Goal: Task Accomplishment & Management: Complete application form

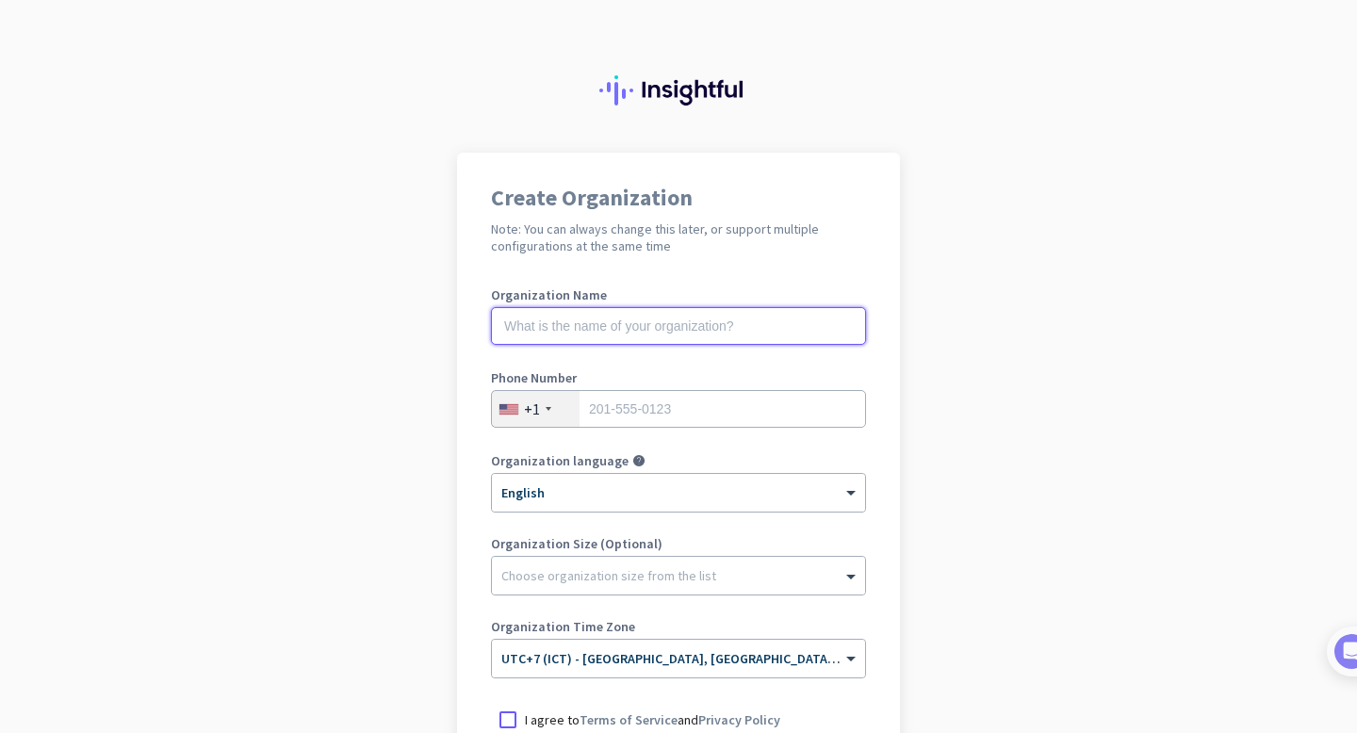
click at [557, 332] on input "text" at bounding box center [678, 326] width 375 height 38
click at [852, 275] on div "Create Organization Note: You can always change this later, or support multiple…" at bounding box center [678, 514] width 443 height 722
click at [685, 333] on input "text" at bounding box center [678, 326] width 375 height 38
click at [630, 331] on input "text" at bounding box center [678, 326] width 375 height 38
type input "J"
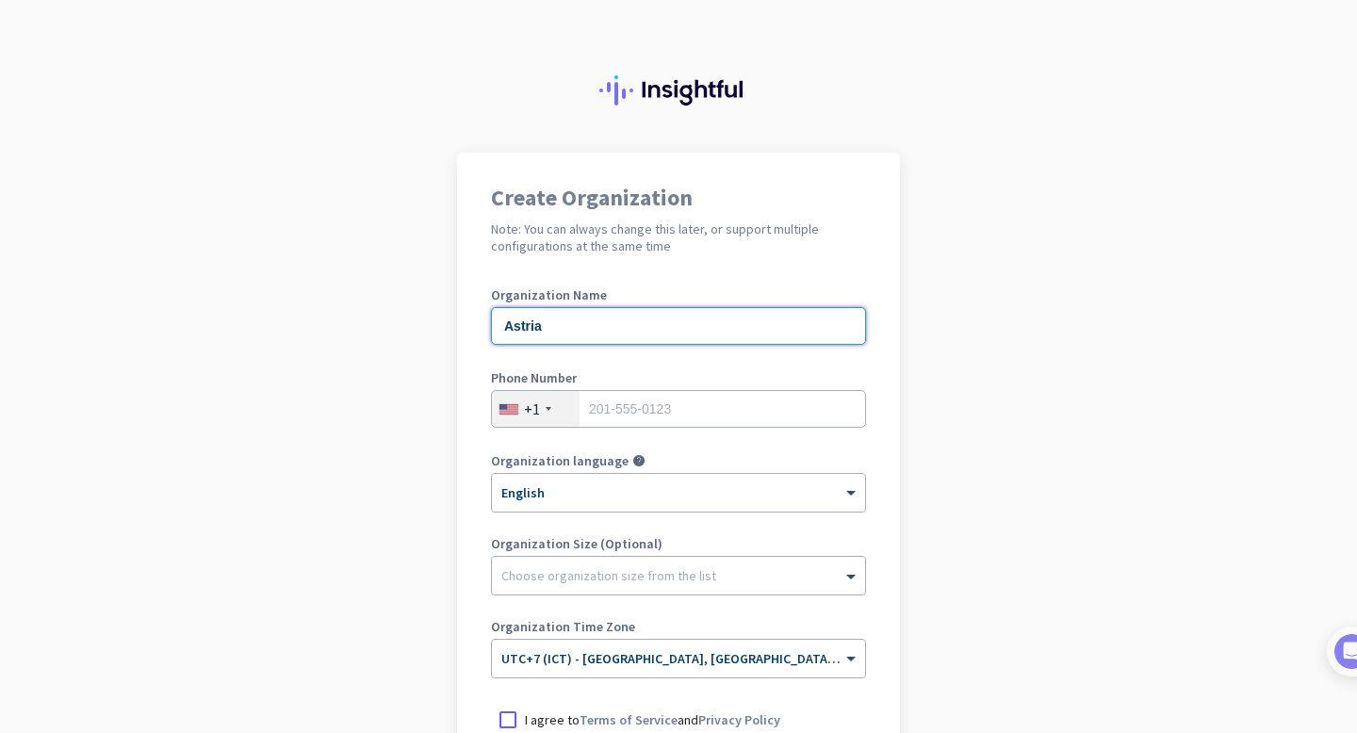
type input "Astria"
click at [538, 403] on div "+1" at bounding box center [532, 409] width 16 height 19
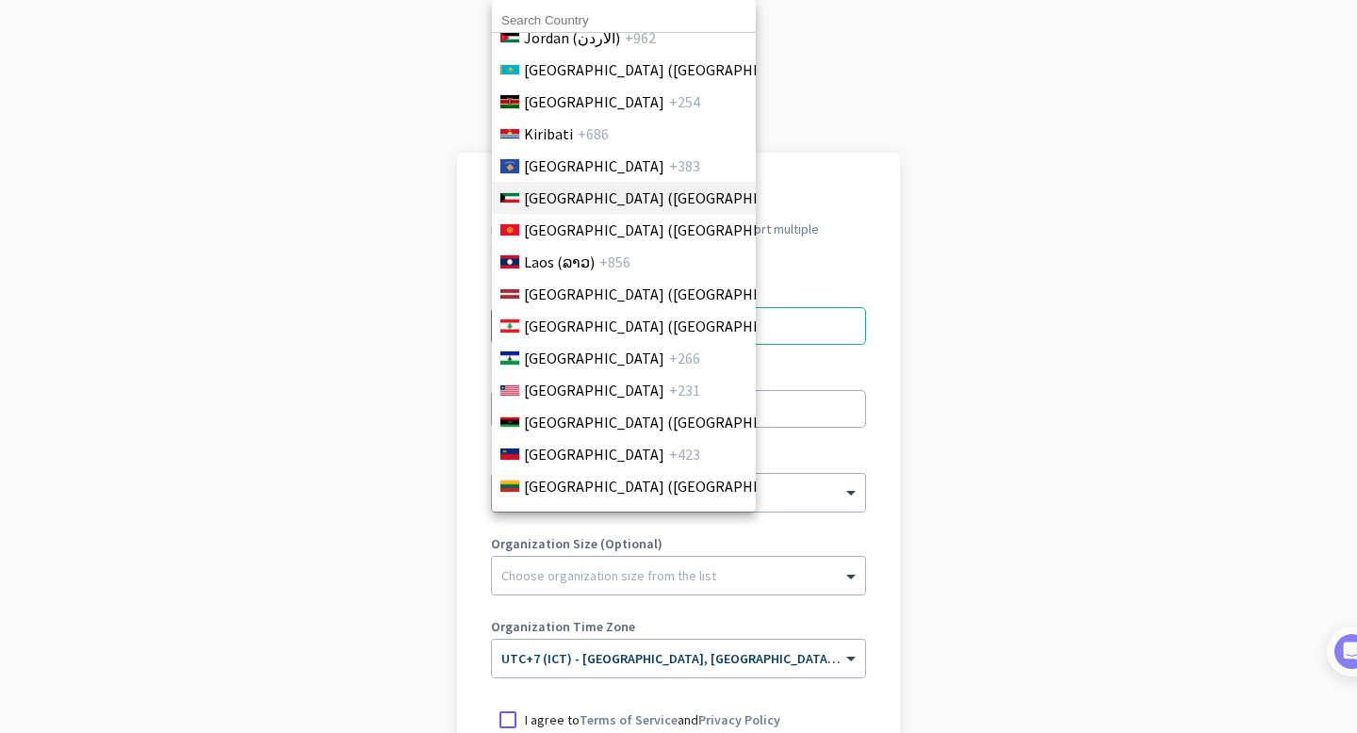
scroll to position [3701, 0]
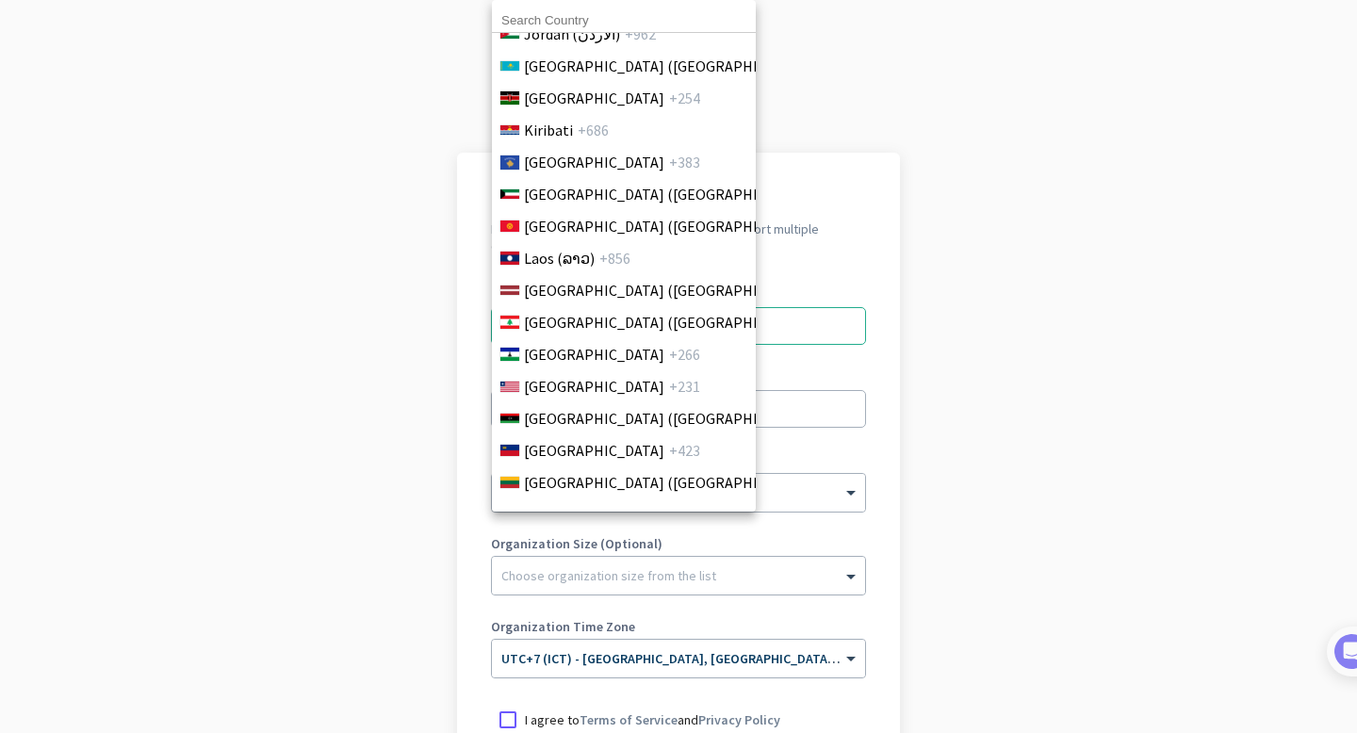
click at [597, 21] on input at bounding box center [624, 20] width 264 height 25
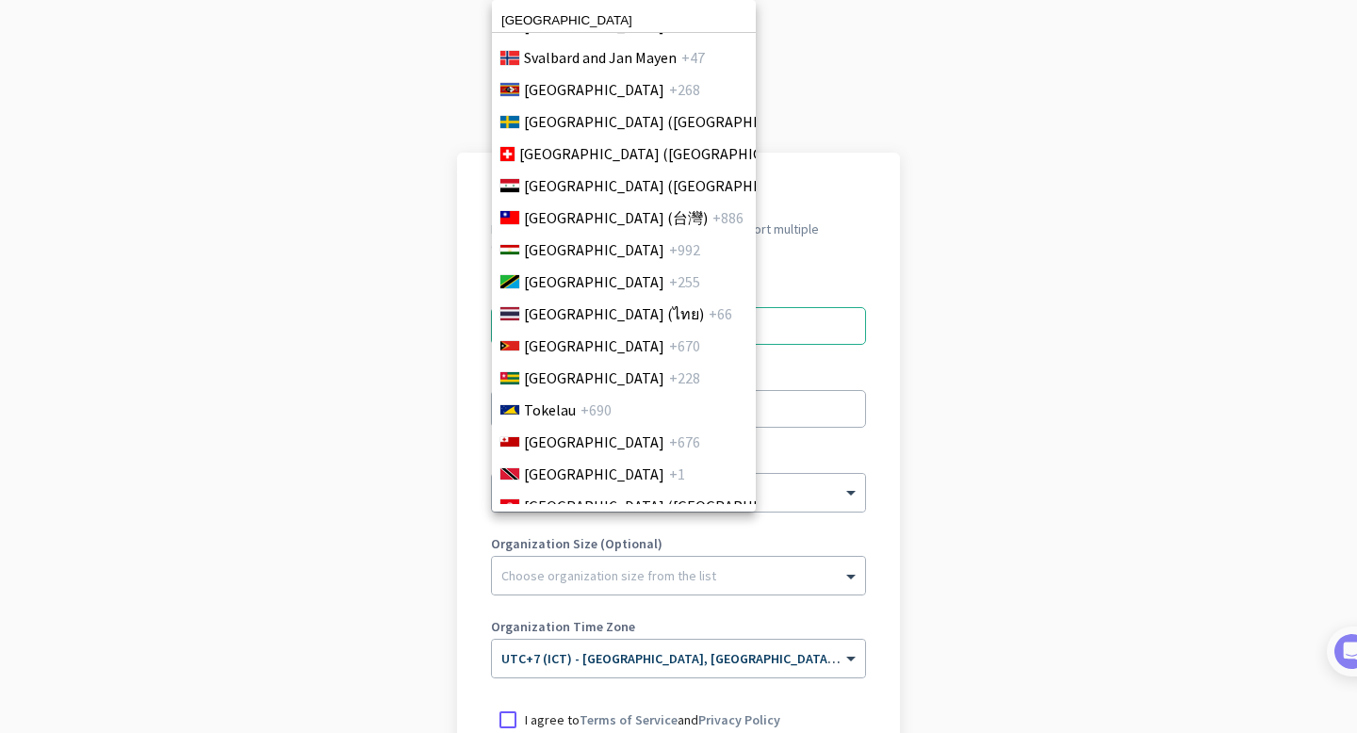
scroll to position [6863, 0]
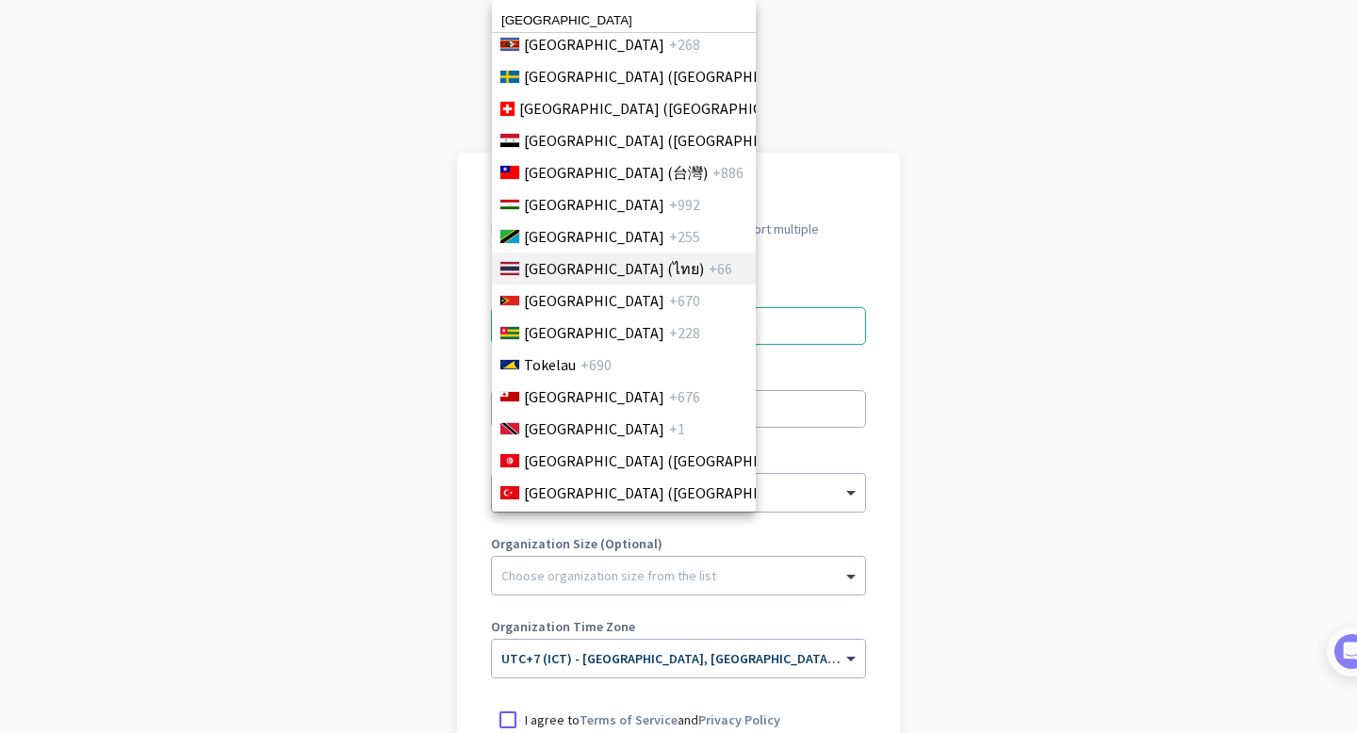
type input "[GEOGRAPHIC_DATA]"
click at [601, 268] on span "[GEOGRAPHIC_DATA] (ไทย)" at bounding box center [614, 268] width 180 height 23
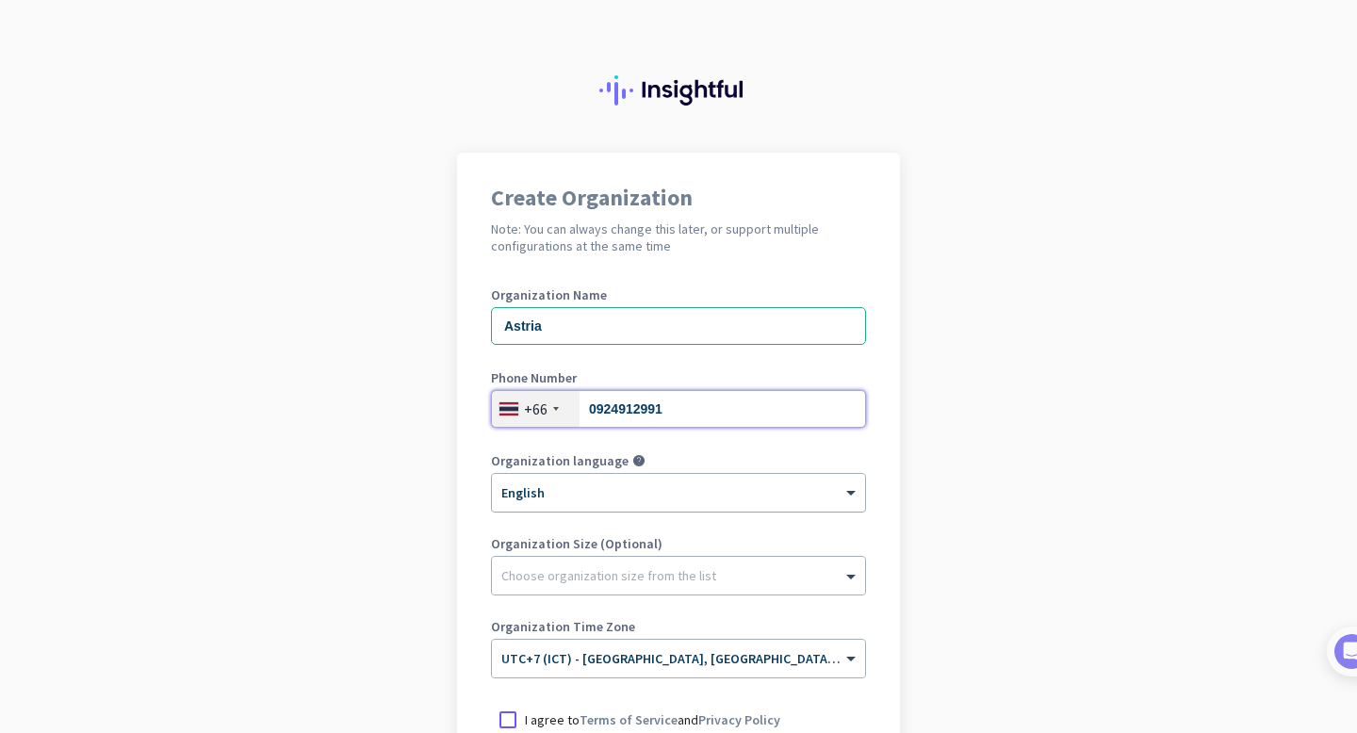
type input "0924912991"
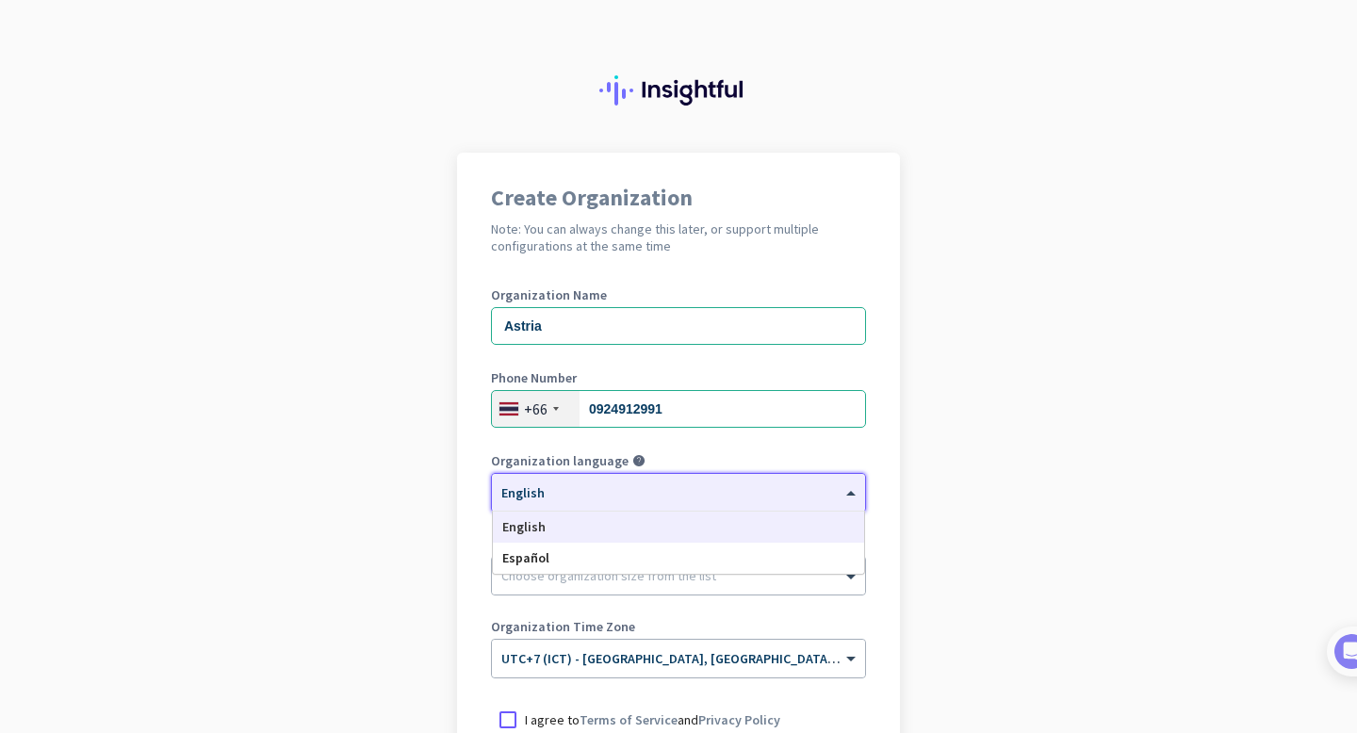
click at [649, 490] on div at bounding box center [678, 487] width 373 height 16
click at [649, 487] on div at bounding box center [678, 487] width 373 height 16
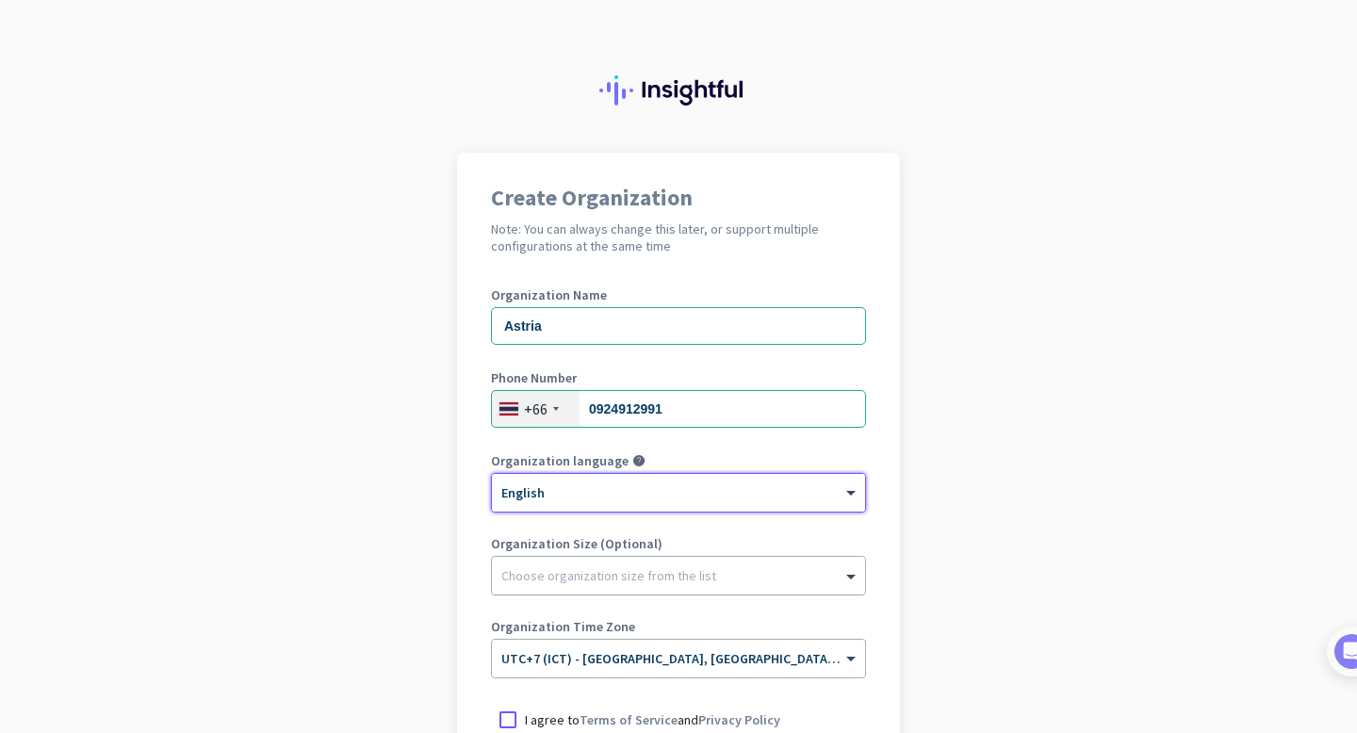
click at [654, 579] on div at bounding box center [678, 571] width 373 height 19
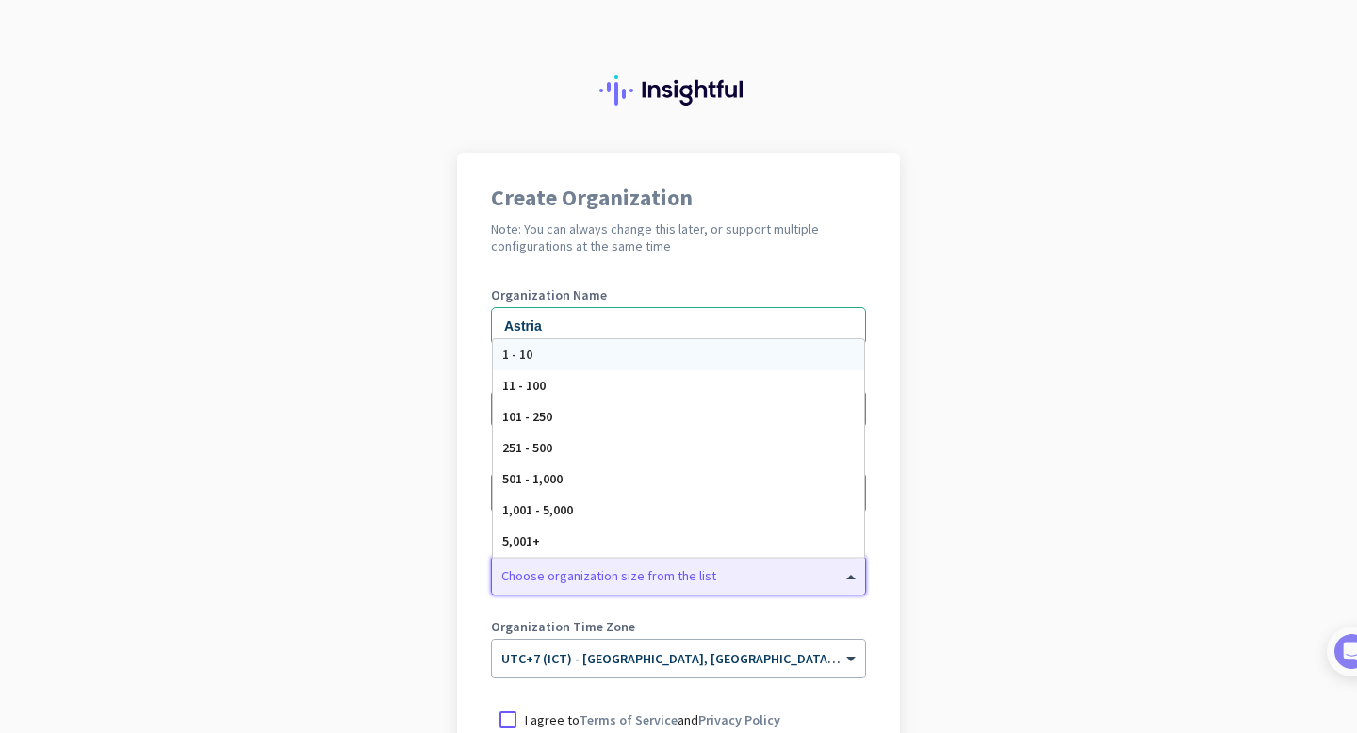
click at [578, 346] on div "1 - 10" at bounding box center [678, 354] width 371 height 31
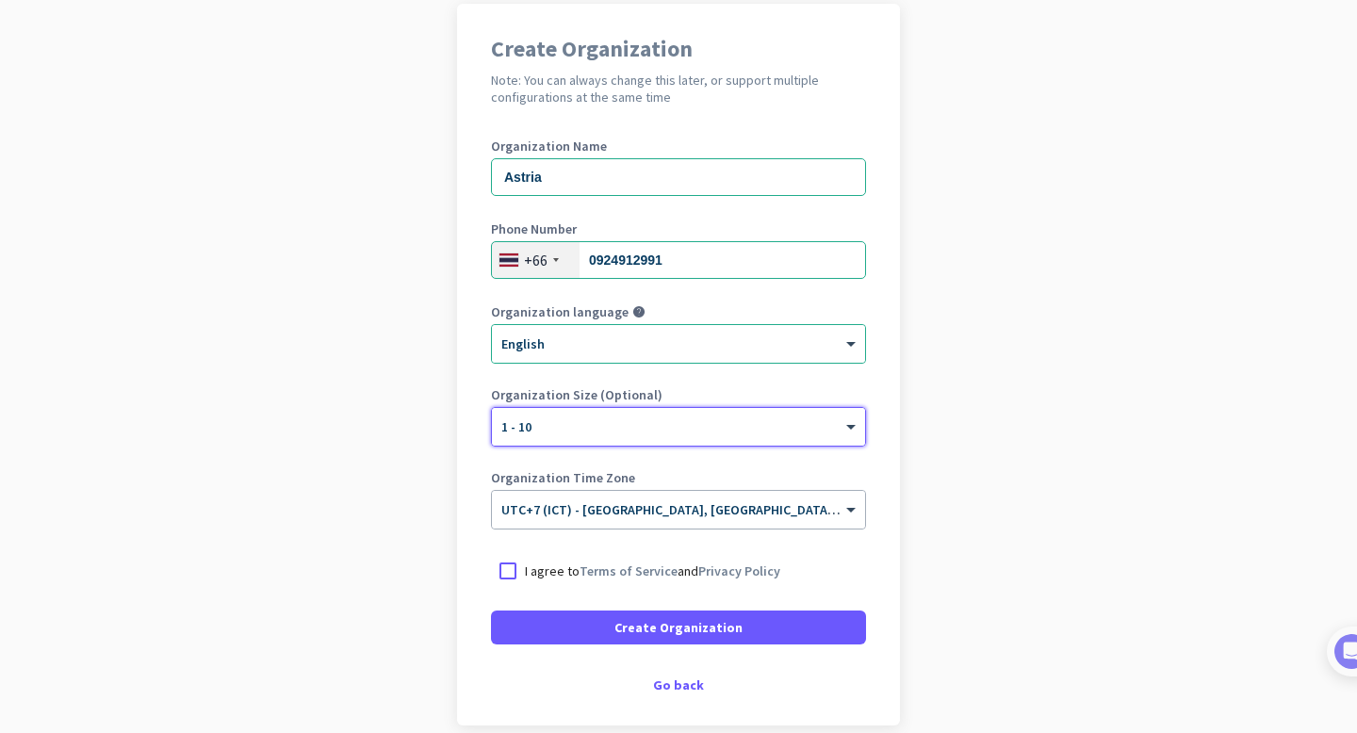
scroll to position [157, 0]
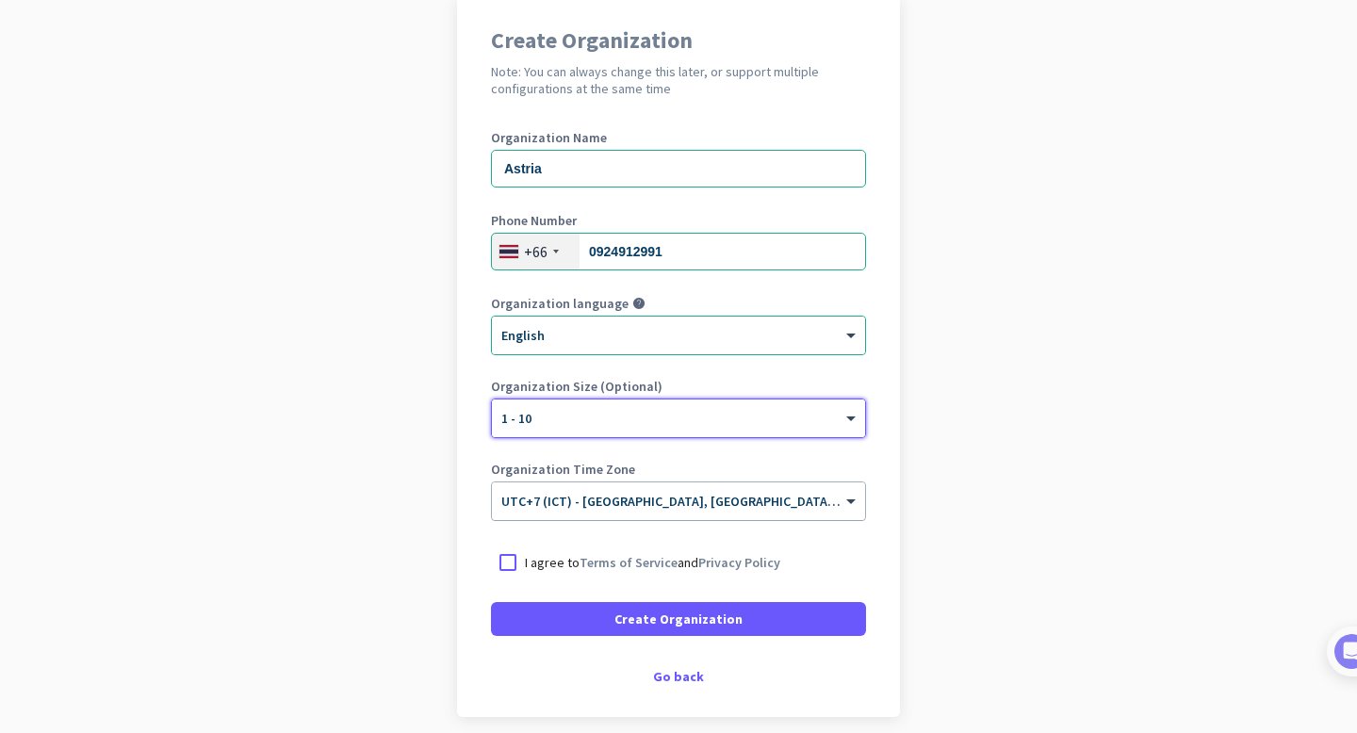
click at [598, 502] on input "text" at bounding box center [659, 495] width 317 height 14
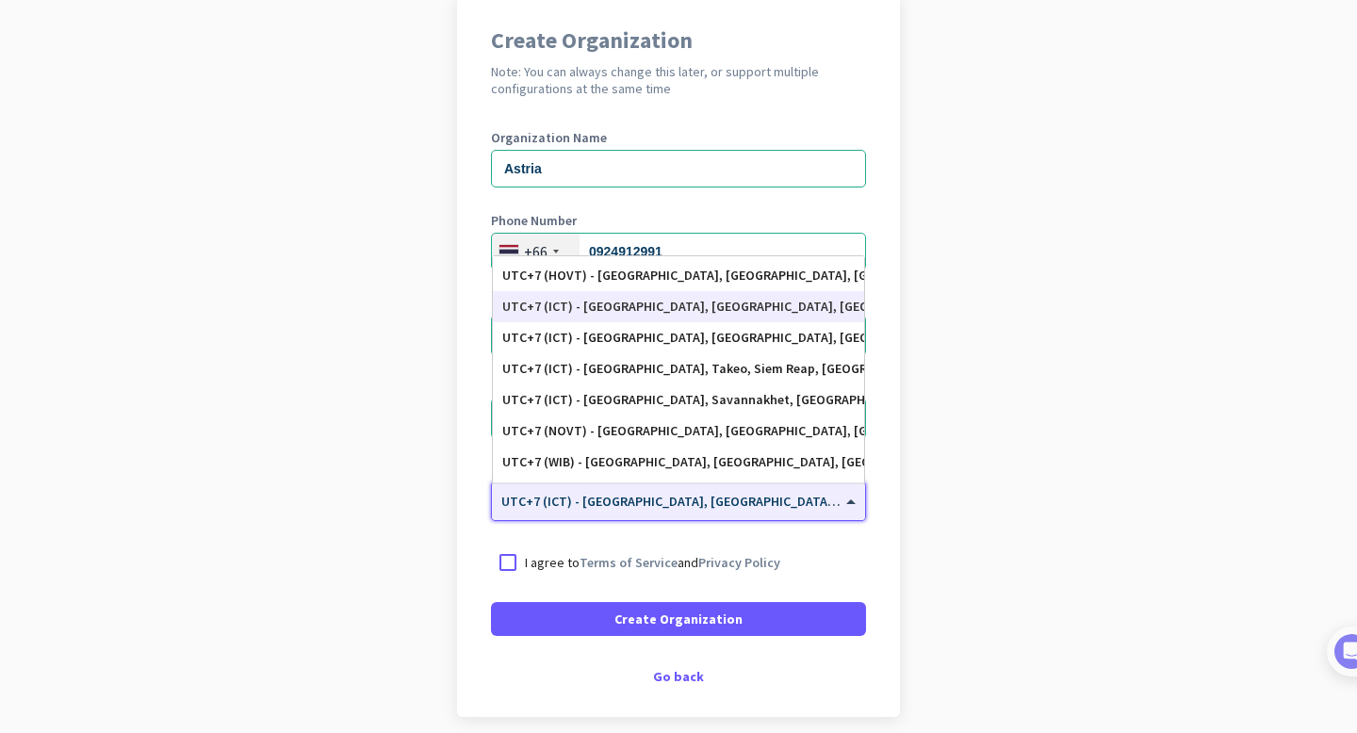
scroll to position [7924, 0]
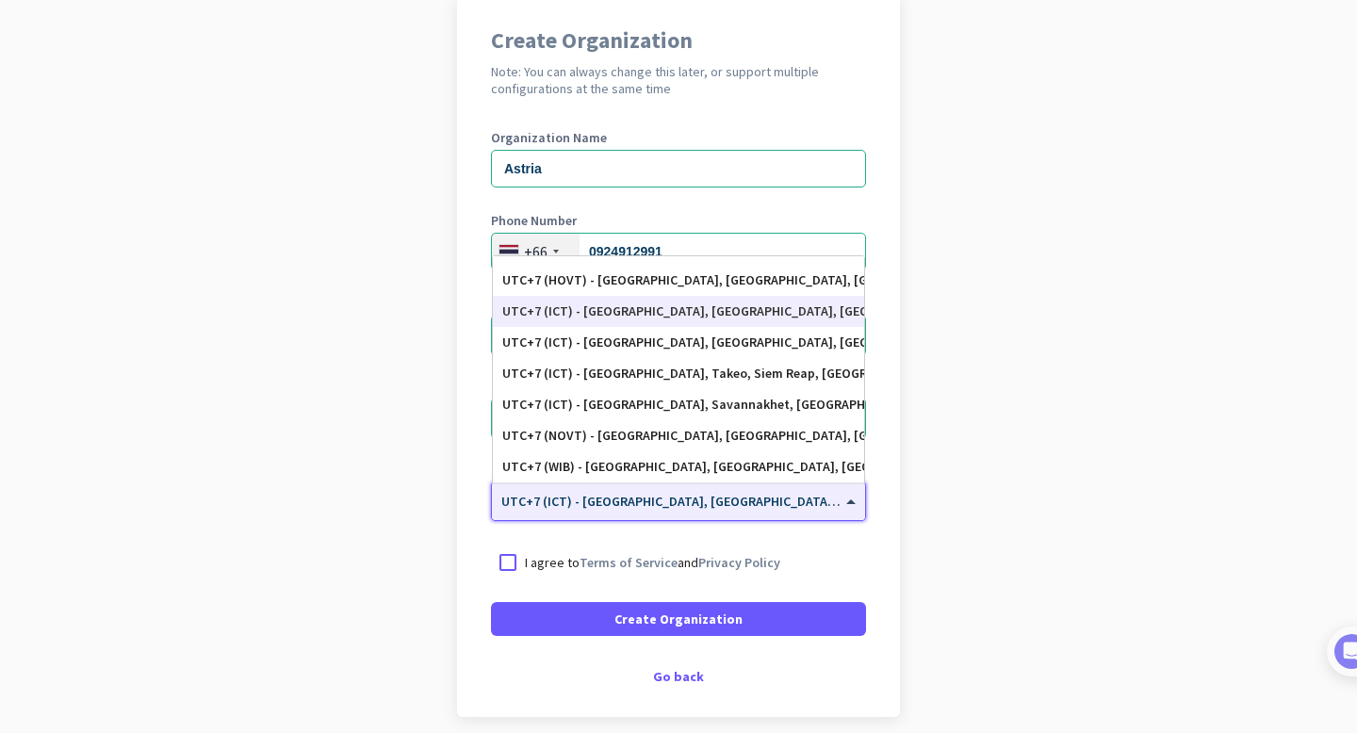
click at [421, 525] on app-onboarding-organization "Create Organization Note: You can always change this later, or support multiple…" at bounding box center [678, 403] width 1357 height 816
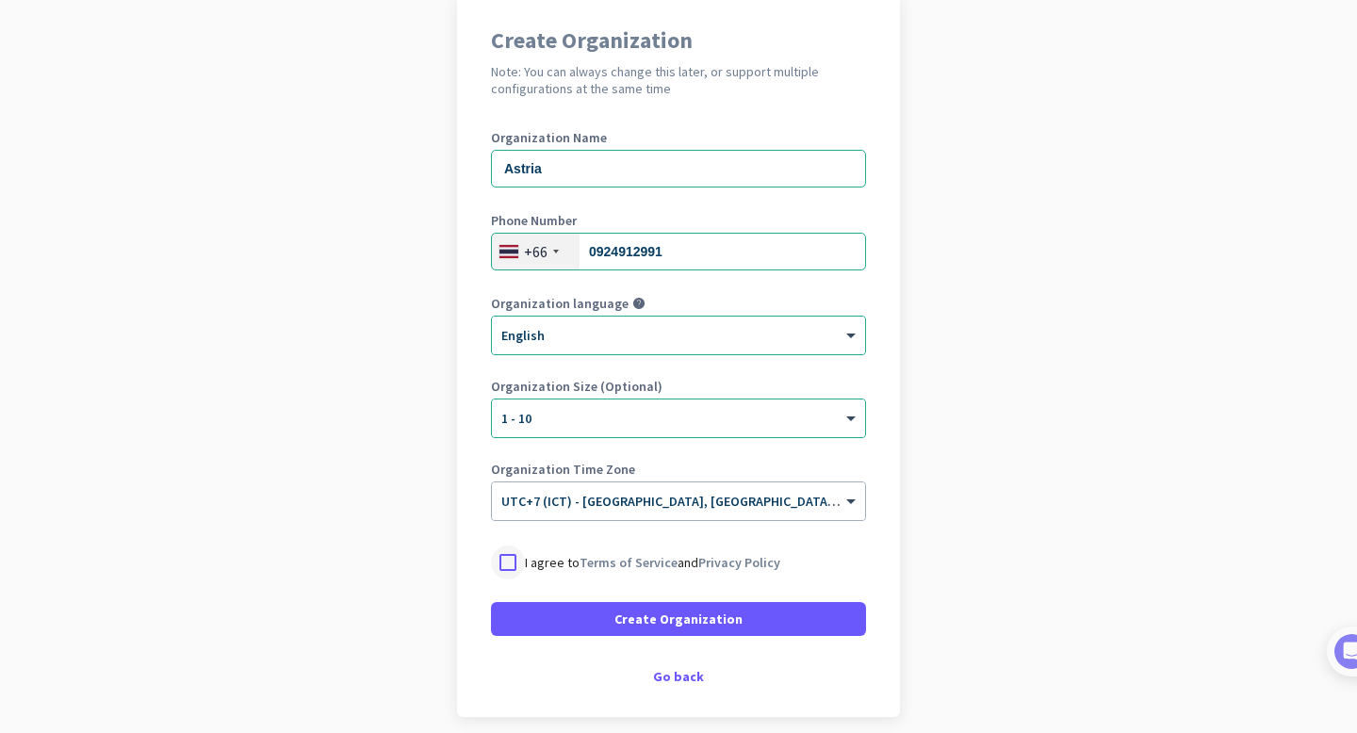
click at [512, 559] on div at bounding box center [508, 563] width 34 height 34
click at [582, 586] on form "Organization Name Astria Phone Number [PHONE_NUMBER] Organization language help…" at bounding box center [678, 383] width 375 height 505
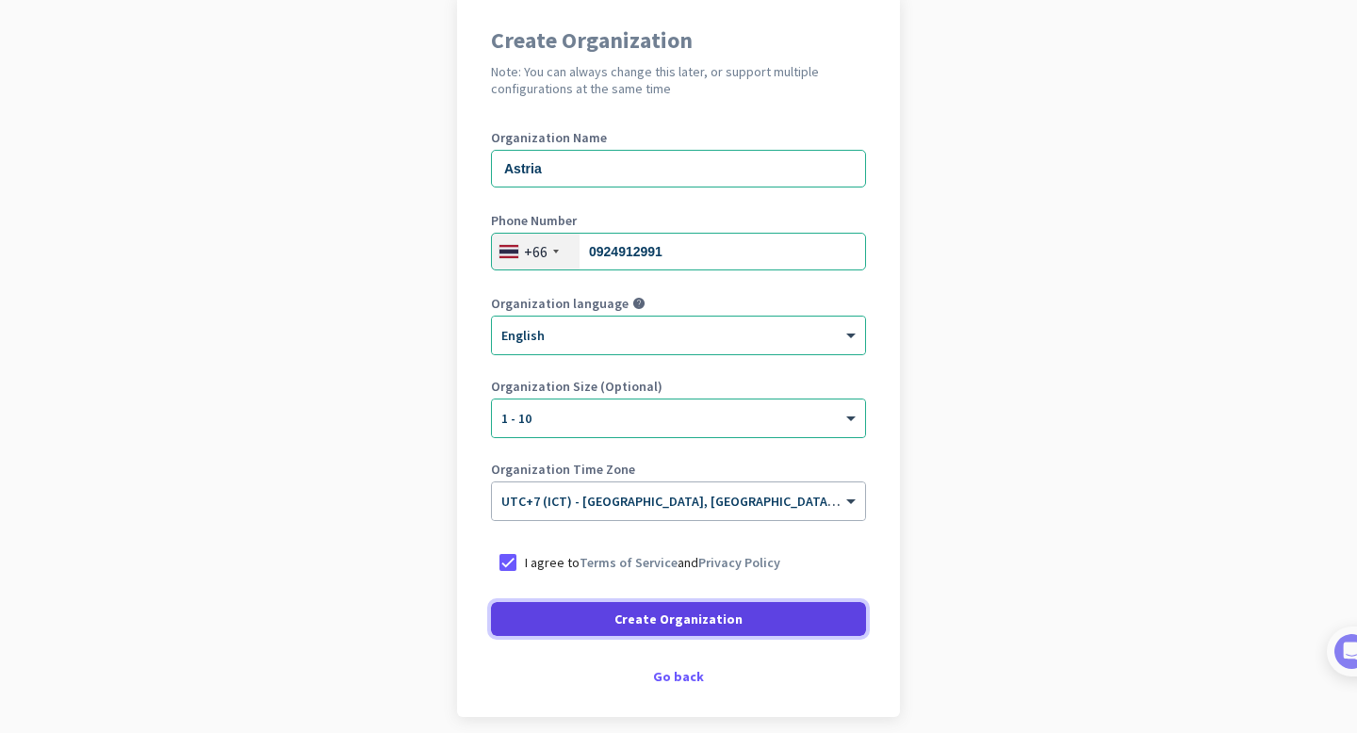
click at [582, 603] on span at bounding box center [678, 619] width 375 height 45
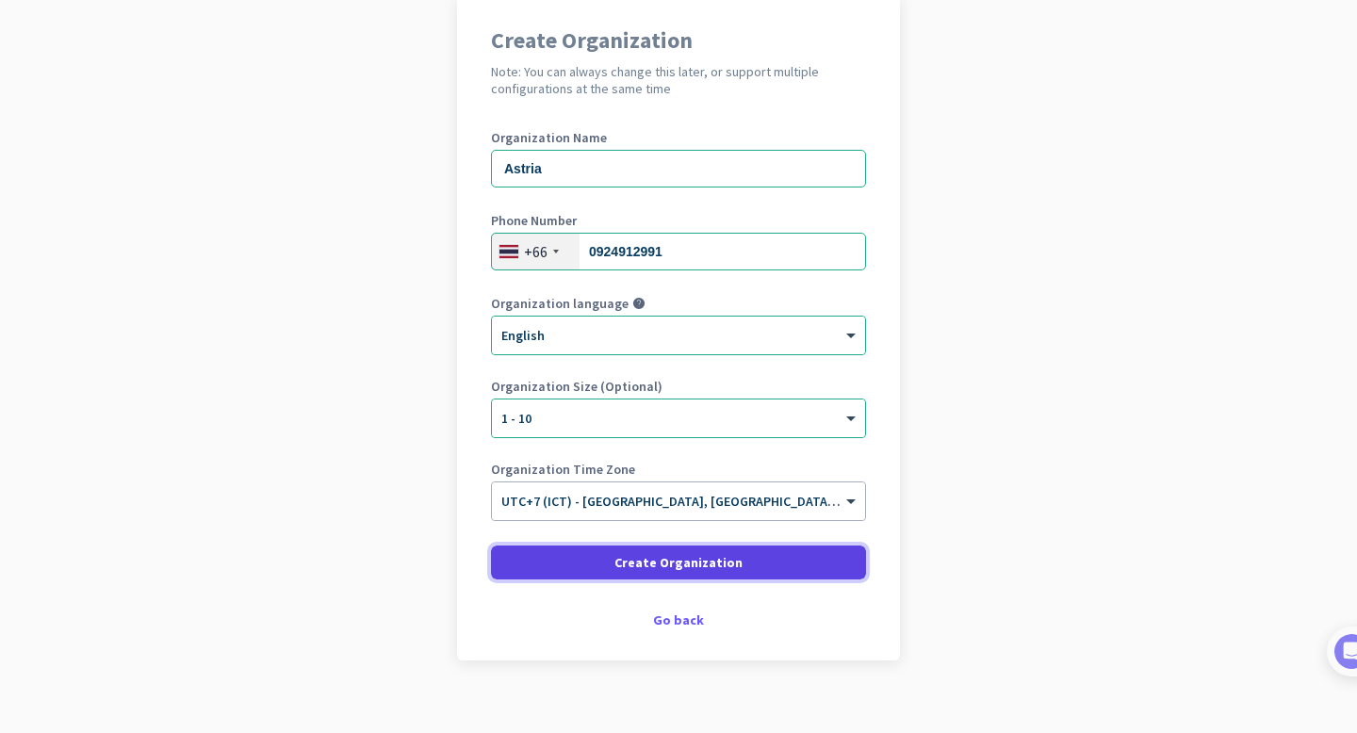
click at [572, 565] on span at bounding box center [678, 562] width 375 height 45
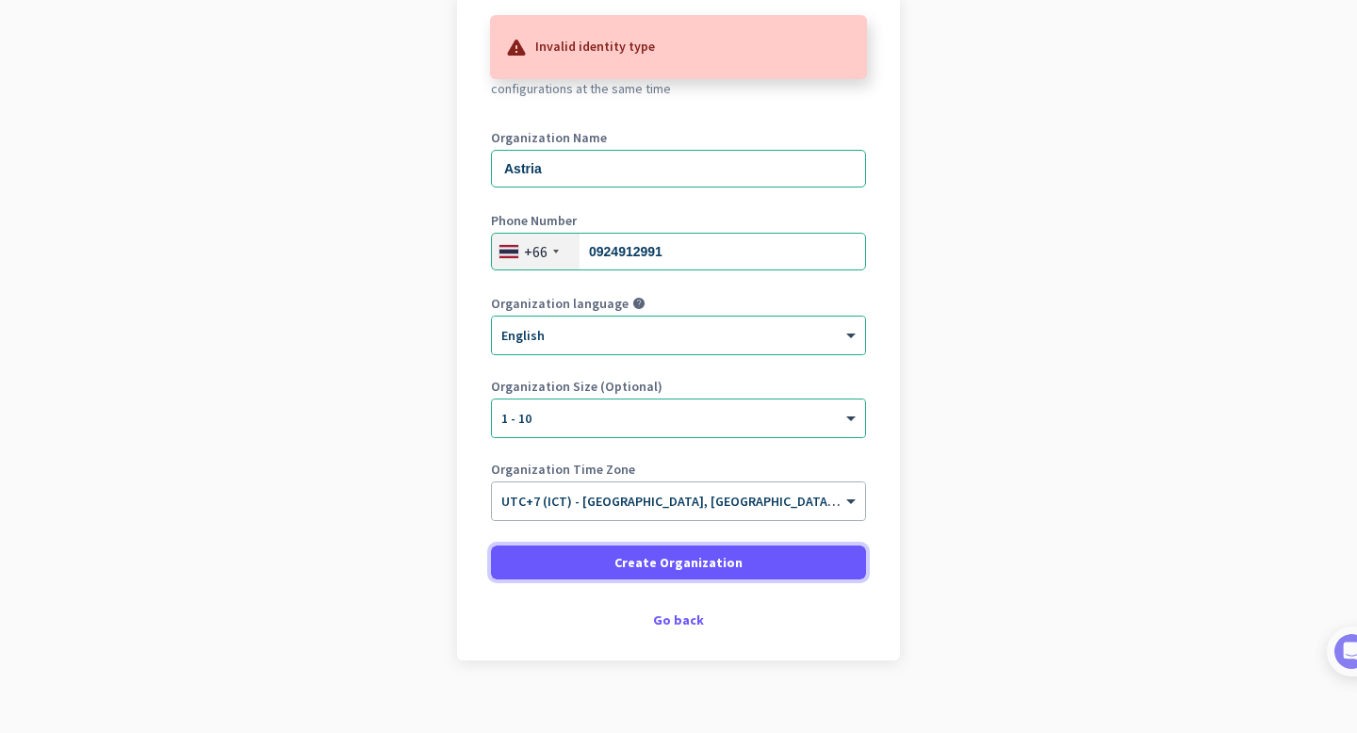
scroll to position [0, 0]
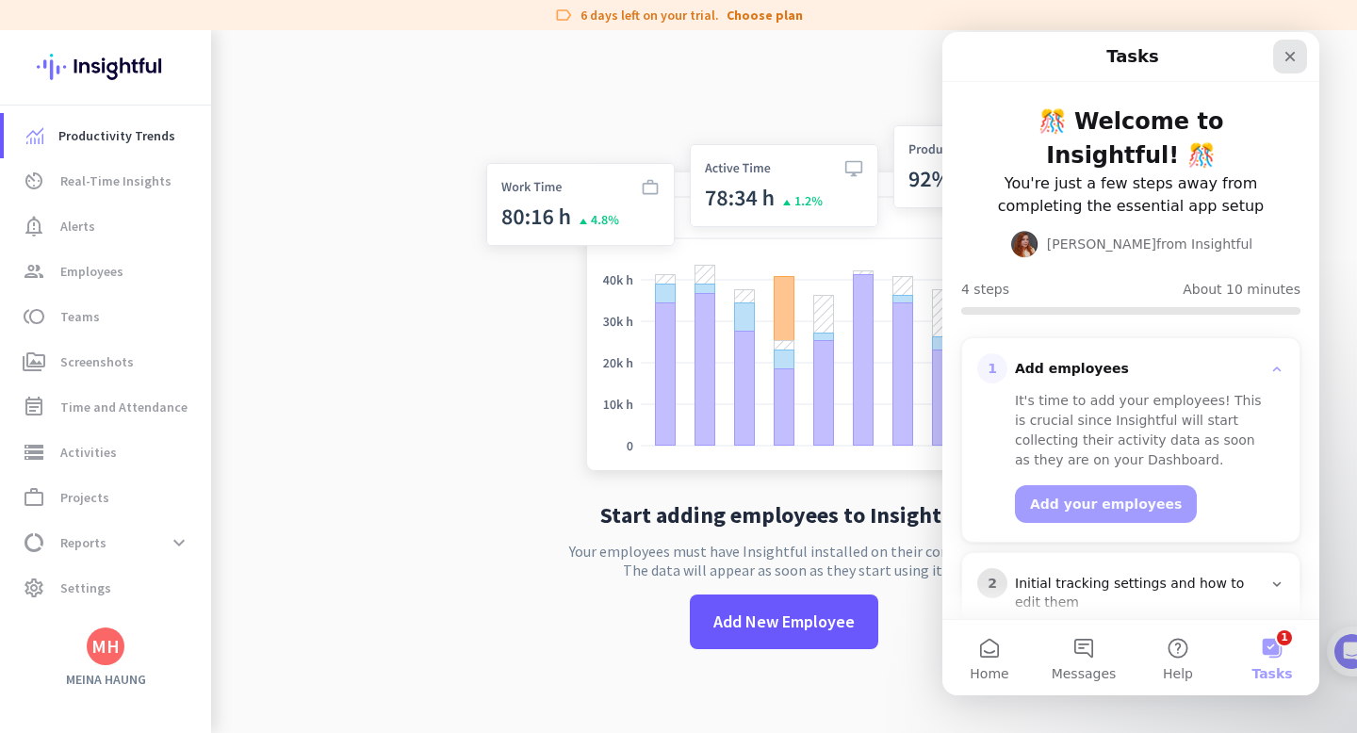
click at [1287, 57] on icon "Close" at bounding box center [1290, 56] width 15 height 15
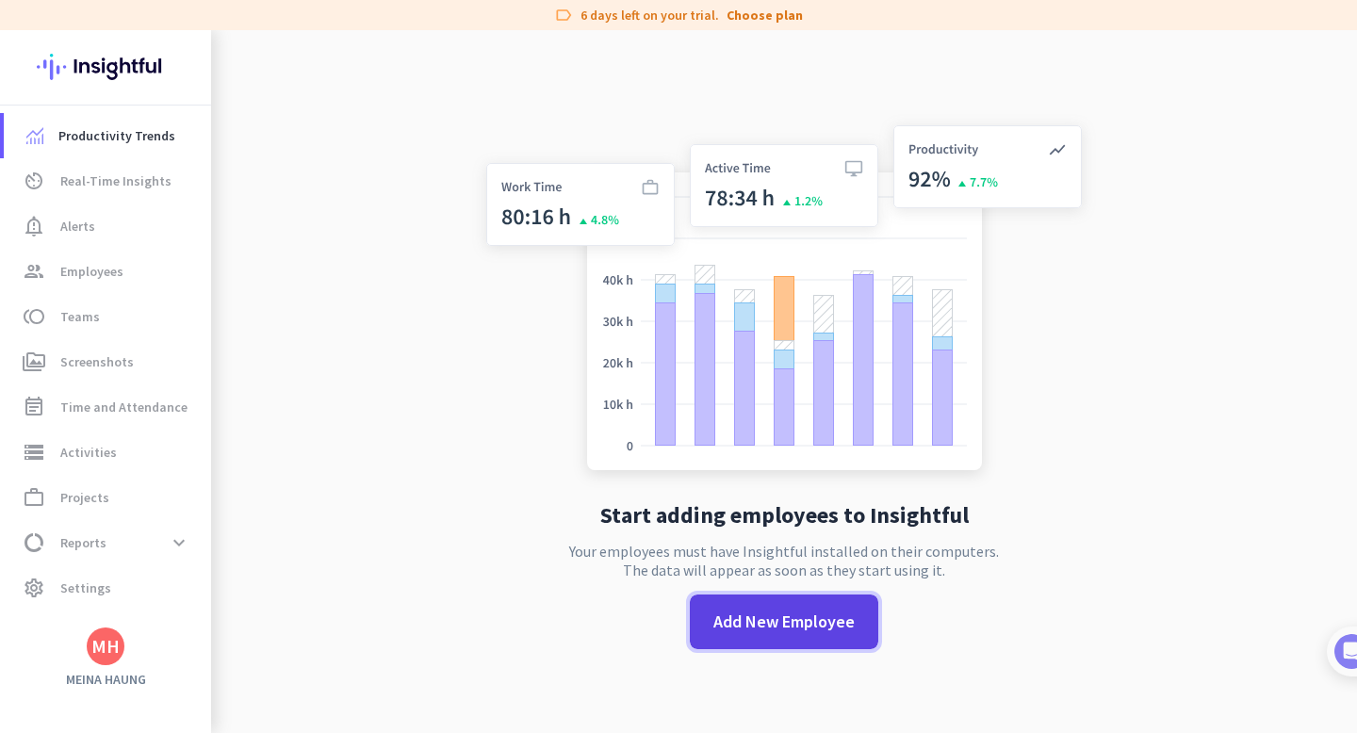
click at [766, 630] on span "Add New Employee" at bounding box center [784, 622] width 141 height 25
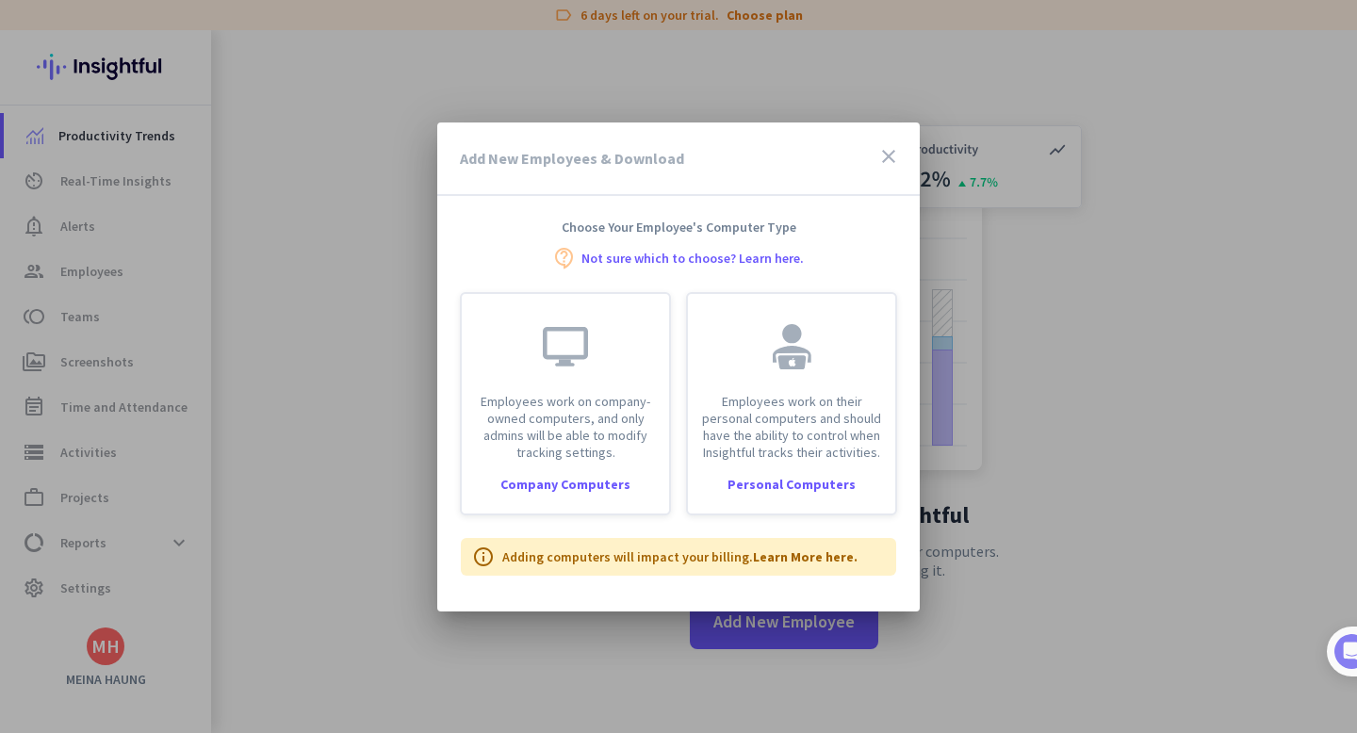
click at [882, 156] on icon "close" at bounding box center [889, 156] width 23 height 23
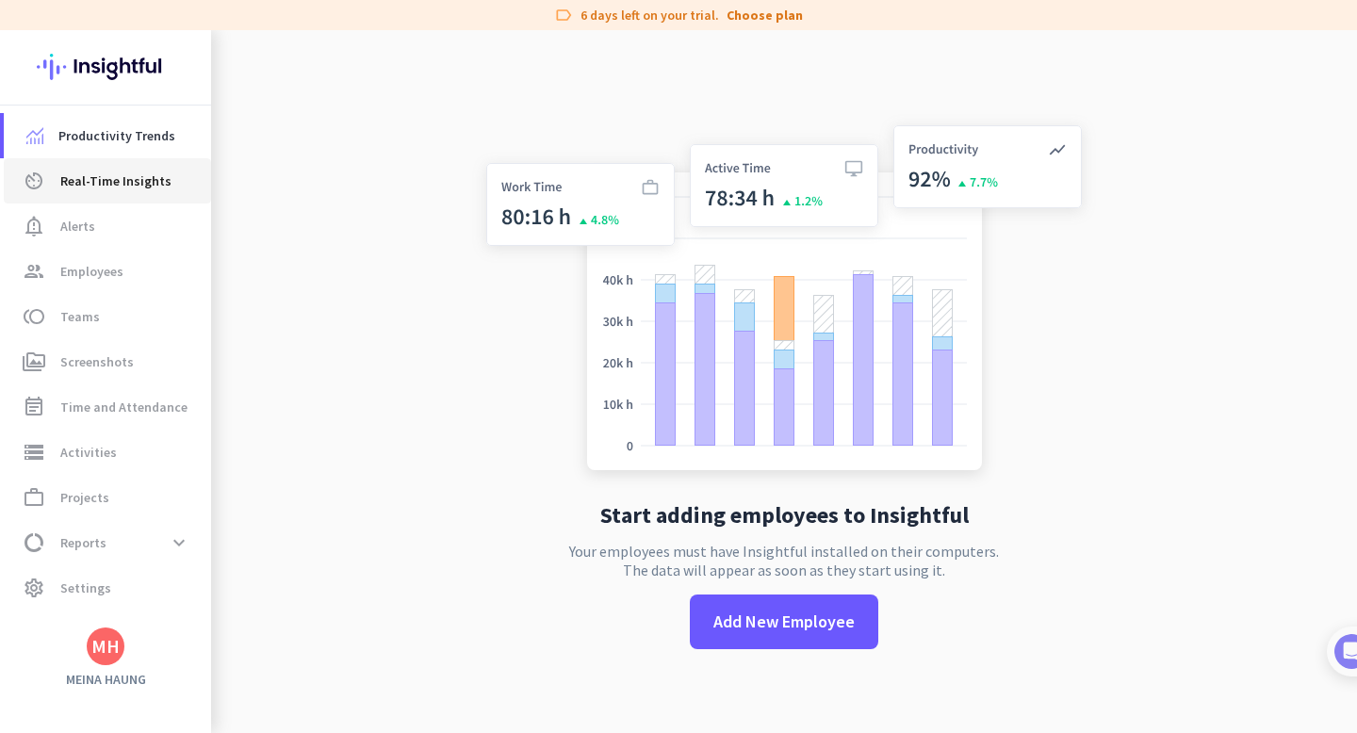
click at [130, 183] on span "Real-Time Insights" at bounding box center [115, 181] width 111 height 23
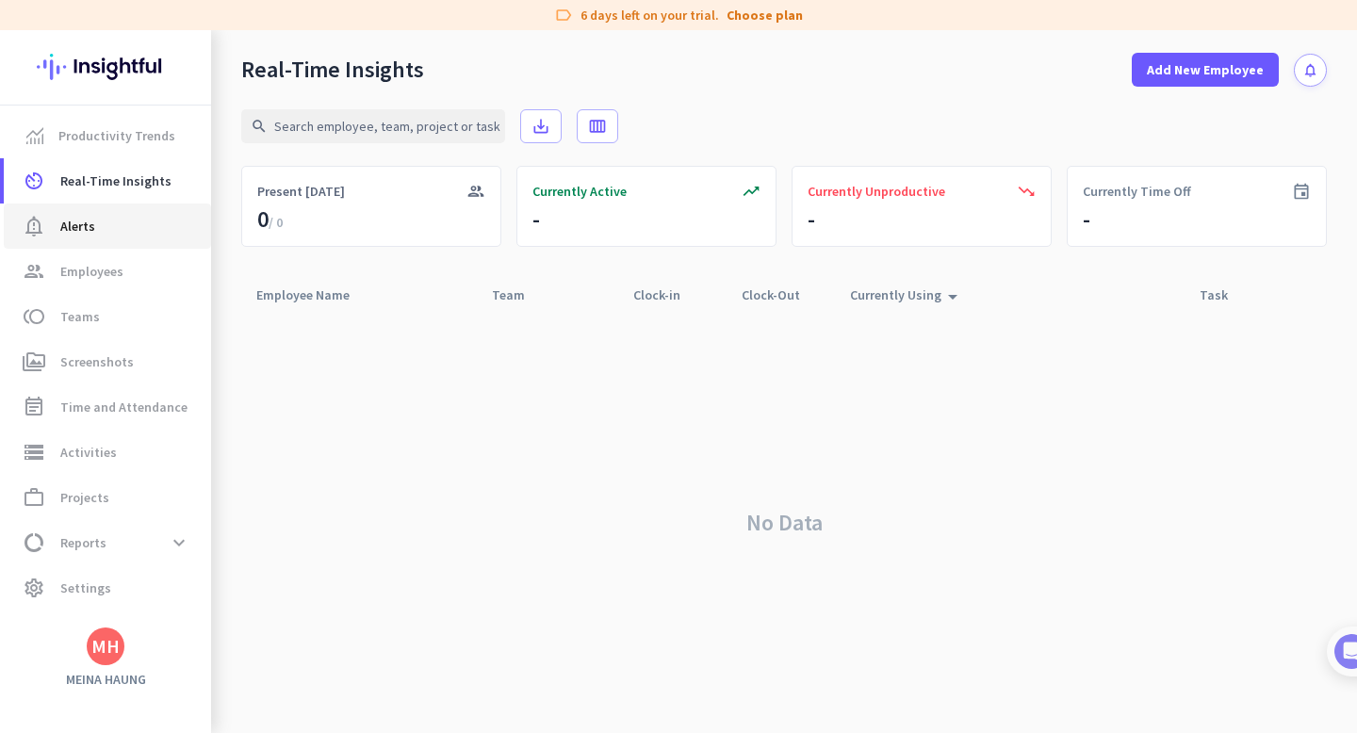
click at [126, 232] on span "notification_important Alerts" at bounding box center [107, 226] width 177 height 23
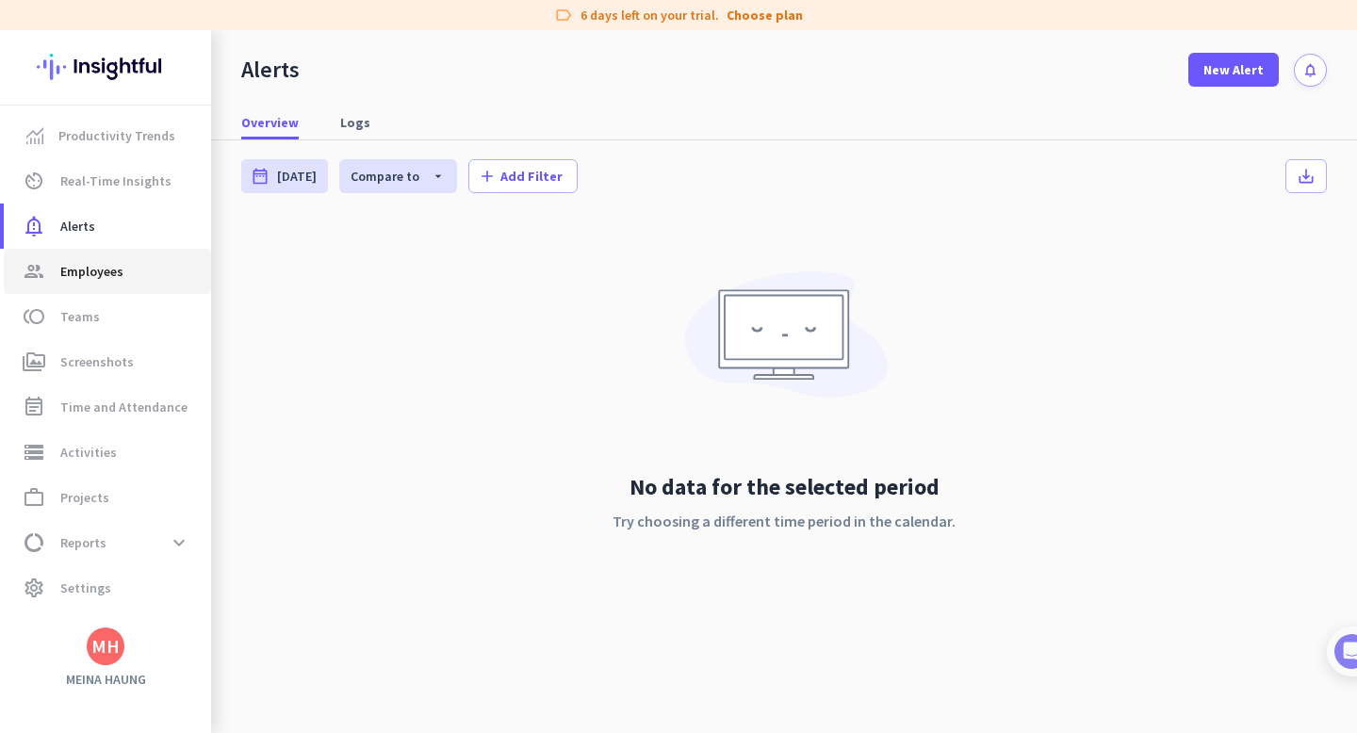
click at [123, 277] on span "group Employees" at bounding box center [107, 271] width 177 height 23
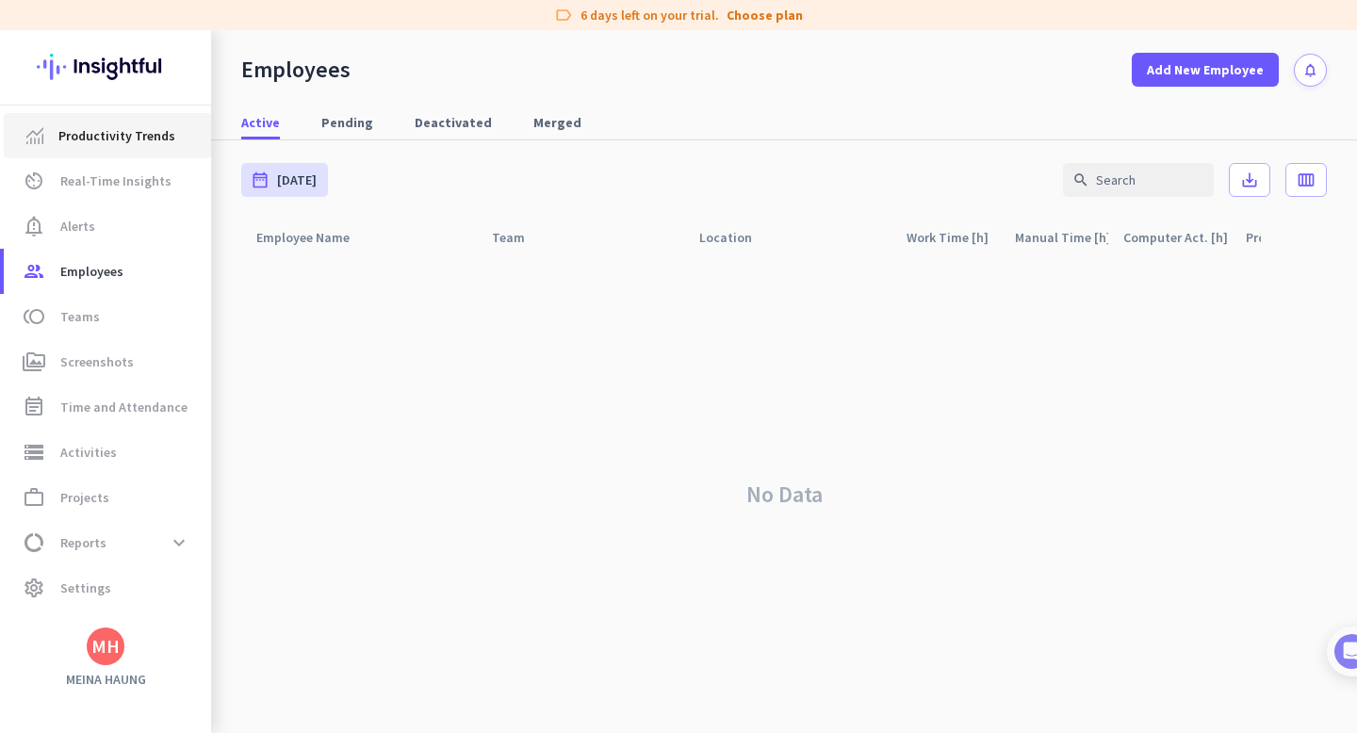
click at [112, 131] on span "Productivity Trends" at bounding box center [116, 135] width 117 height 23
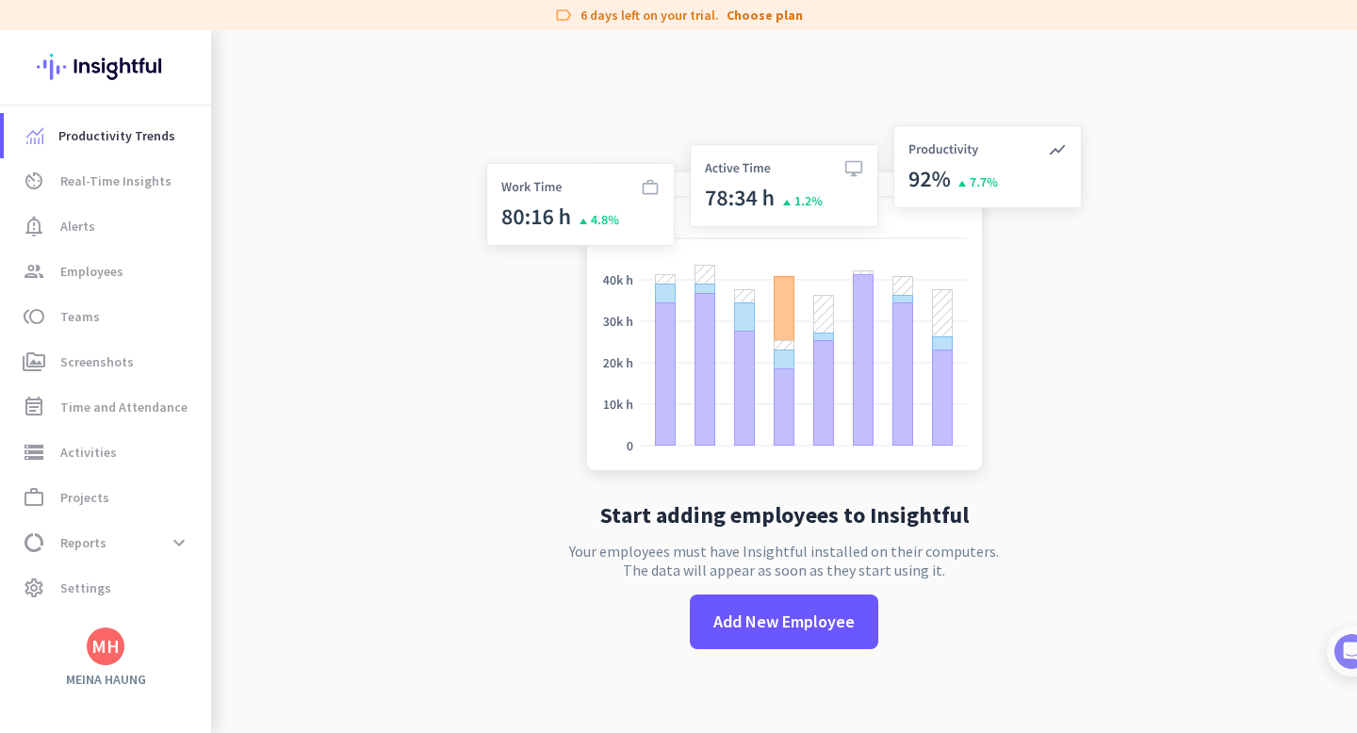
click at [120, 66] on img at bounding box center [106, 67] width 138 height 74
click at [120, 214] on link "notification_important Alerts" at bounding box center [107, 226] width 207 height 45
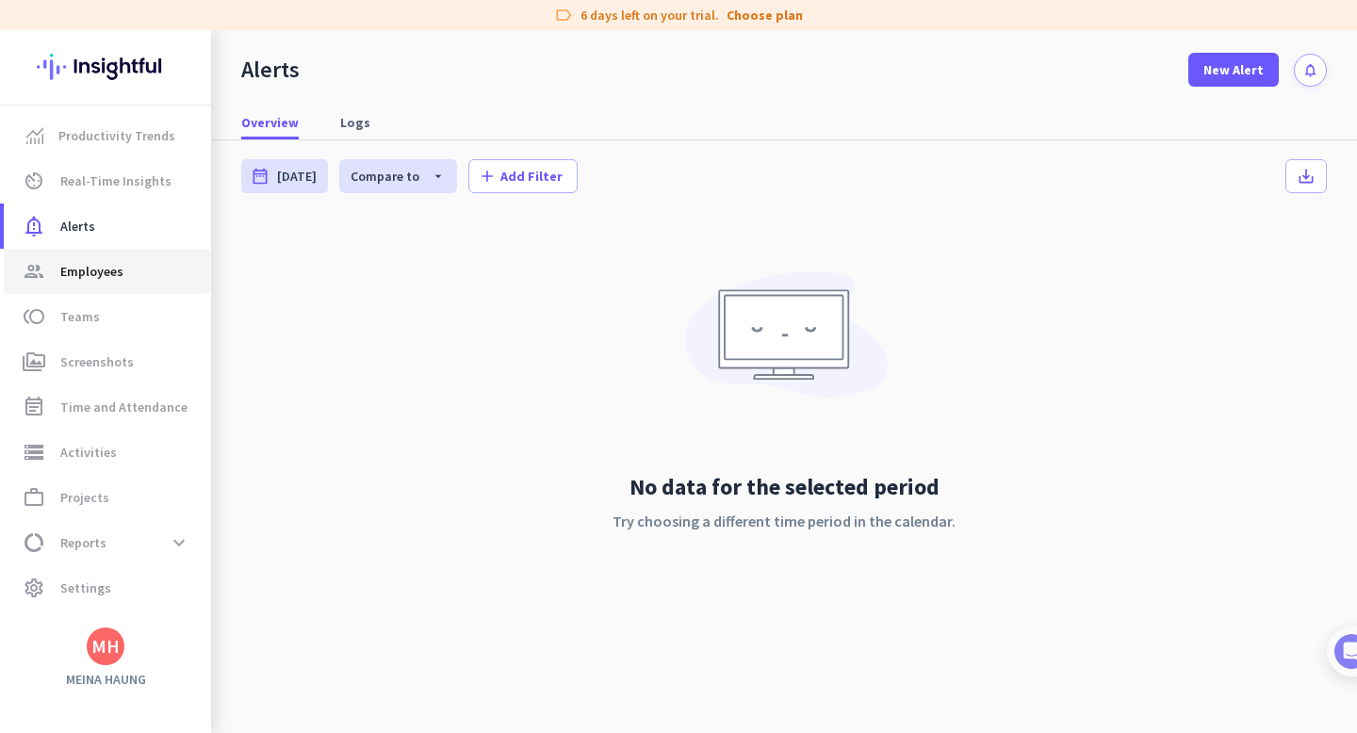
click at [122, 282] on span "group Employees" at bounding box center [107, 271] width 177 height 23
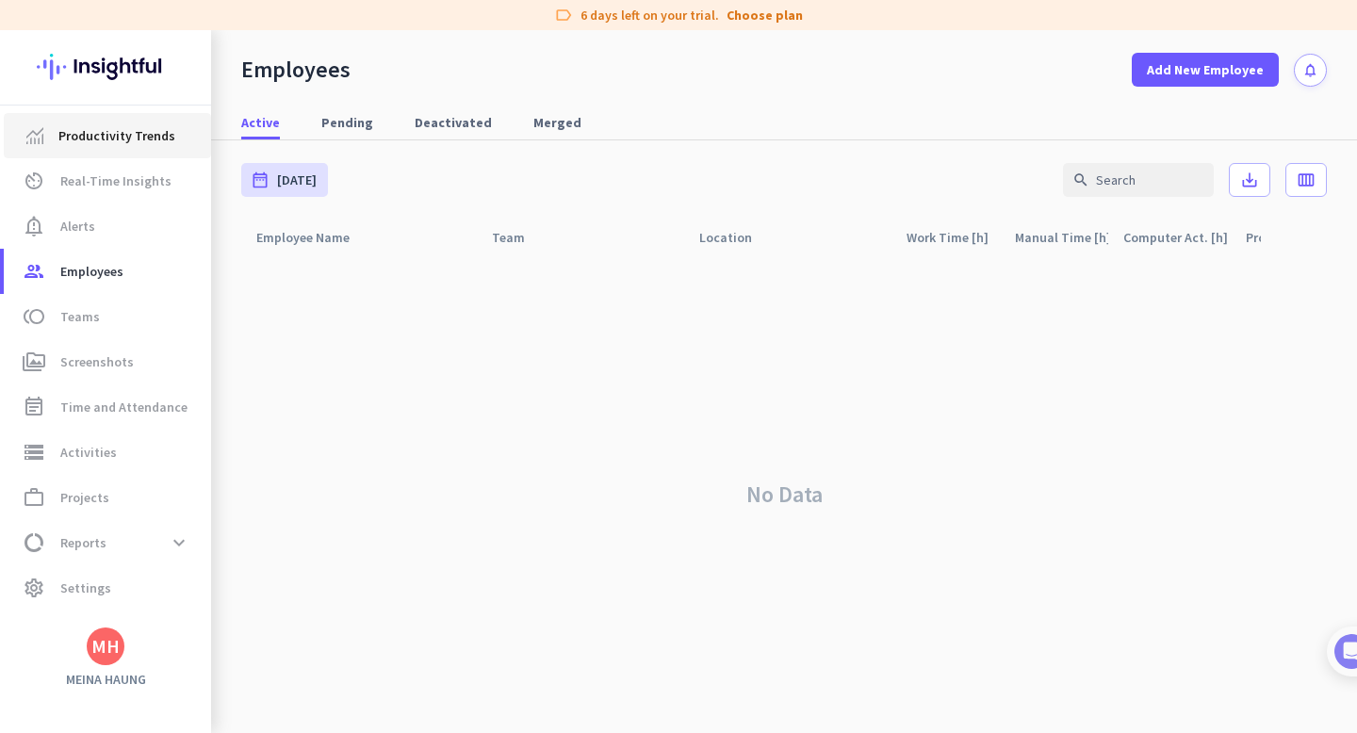
click at [123, 144] on span "Productivity Trends" at bounding box center [116, 135] width 117 height 23
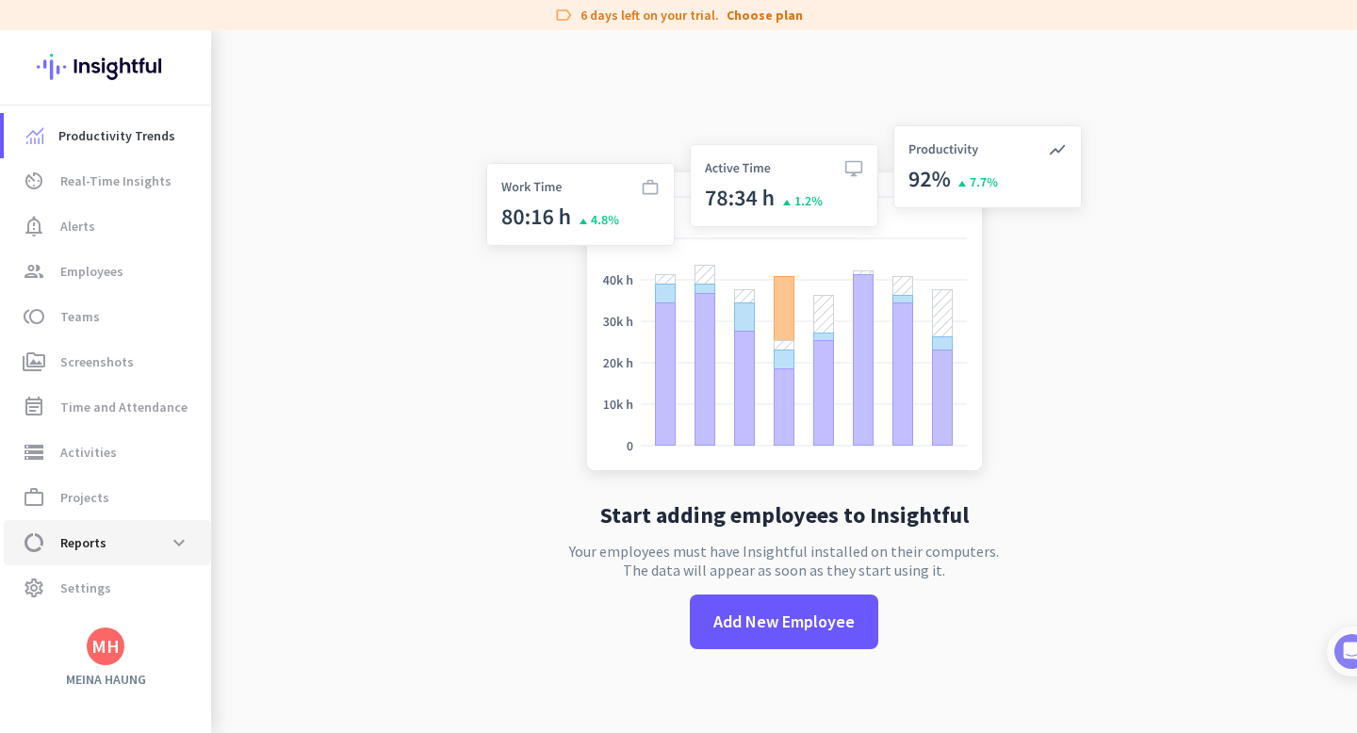
click at [135, 554] on span "data_usage Reports expand_more" at bounding box center [107, 543] width 177 height 34
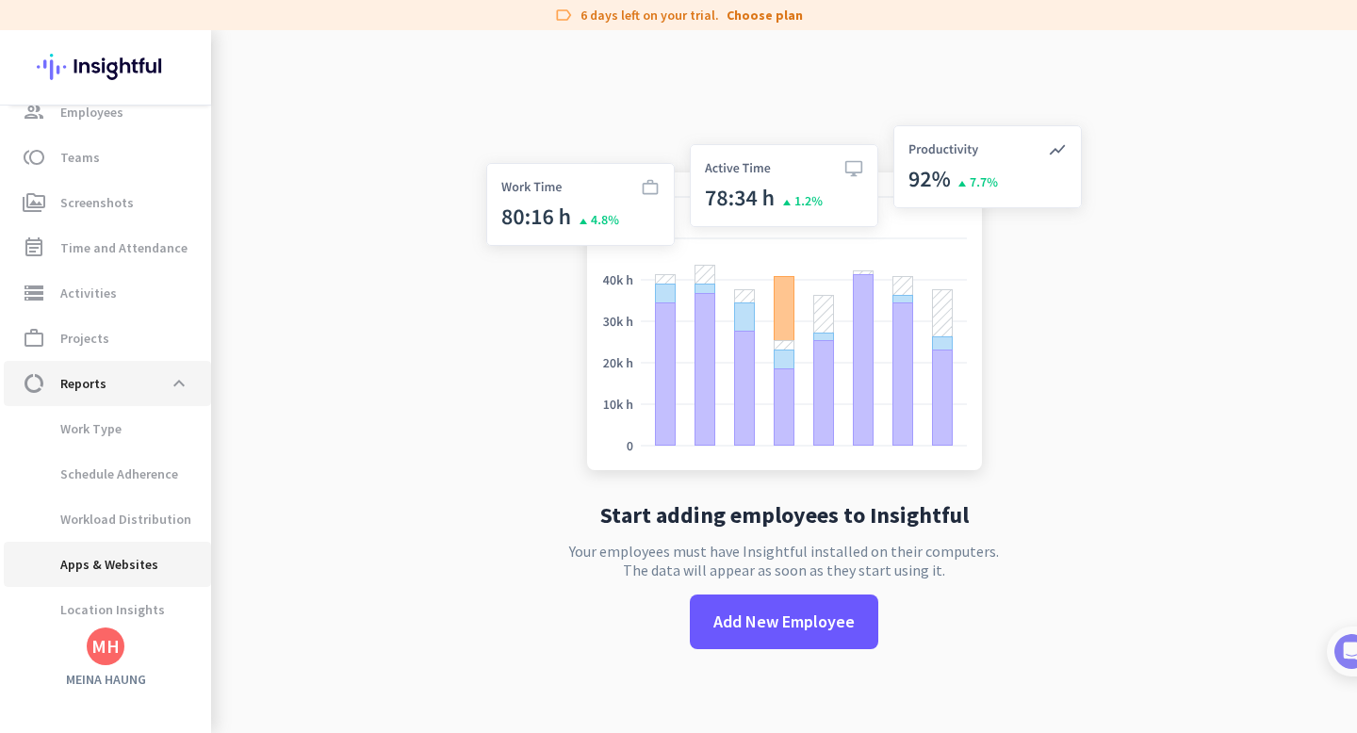
scroll to position [164, 0]
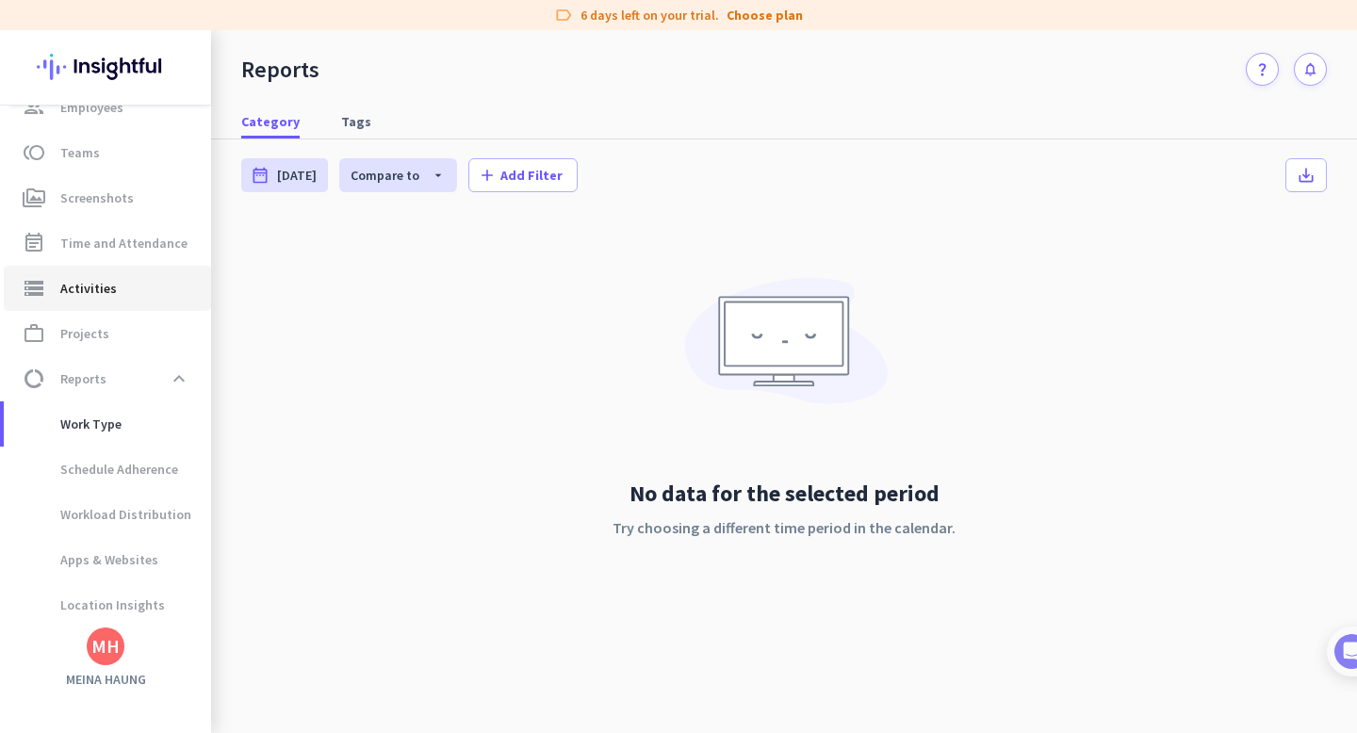
click at [95, 299] on span "Activities" at bounding box center [88, 288] width 57 height 23
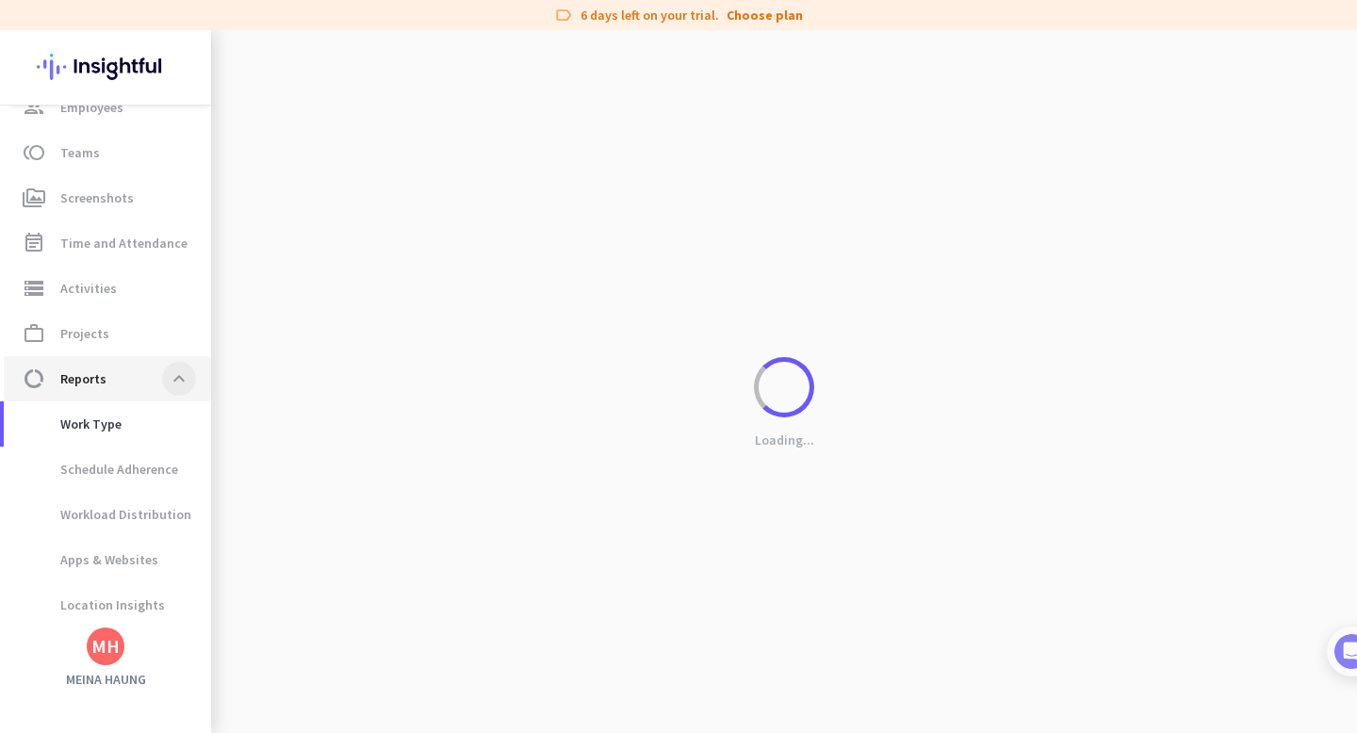
click at [179, 383] on span at bounding box center [179, 379] width 34 height 34
type input "[DATE]"
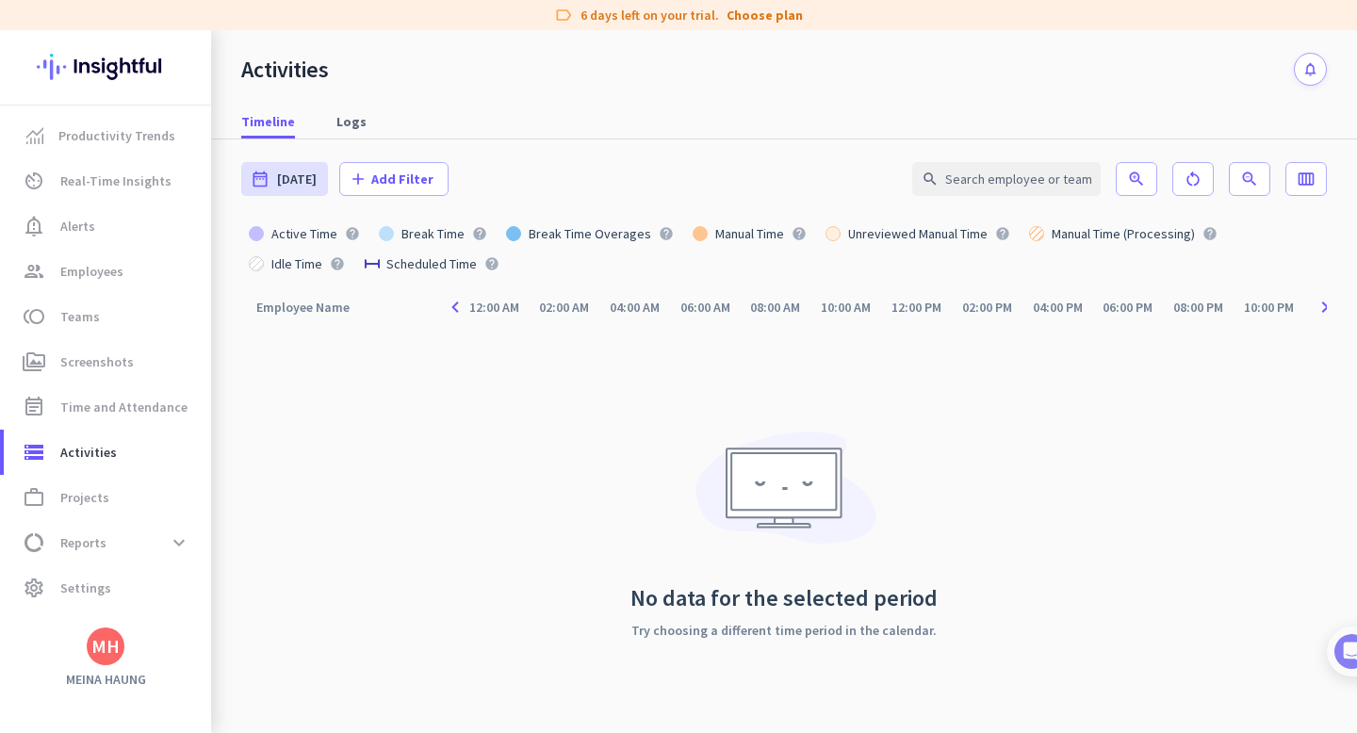
click at [96, 69] on img at bounding box center [106, 67] width 138 height 74
type input "[DATE] - [DATE]"
